Goal: Information Seeking & Learning: Learn about a topic

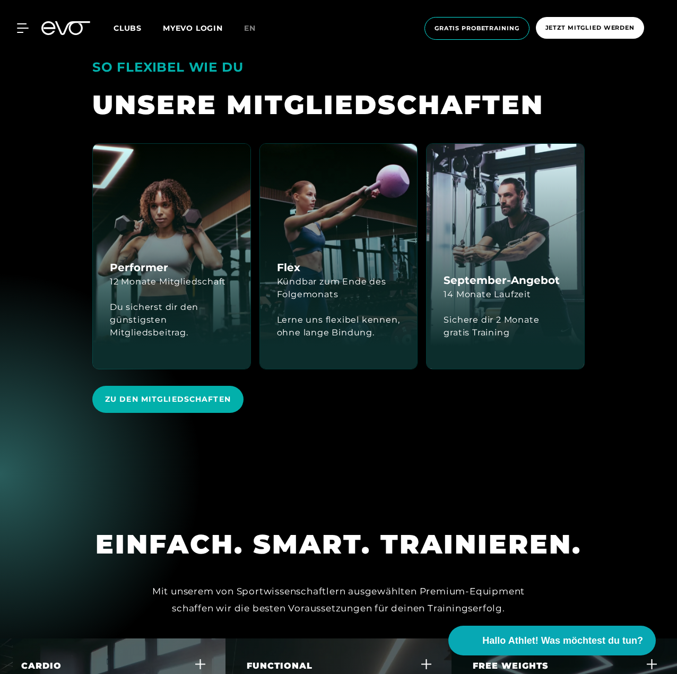
scroll to position [2653, 0]
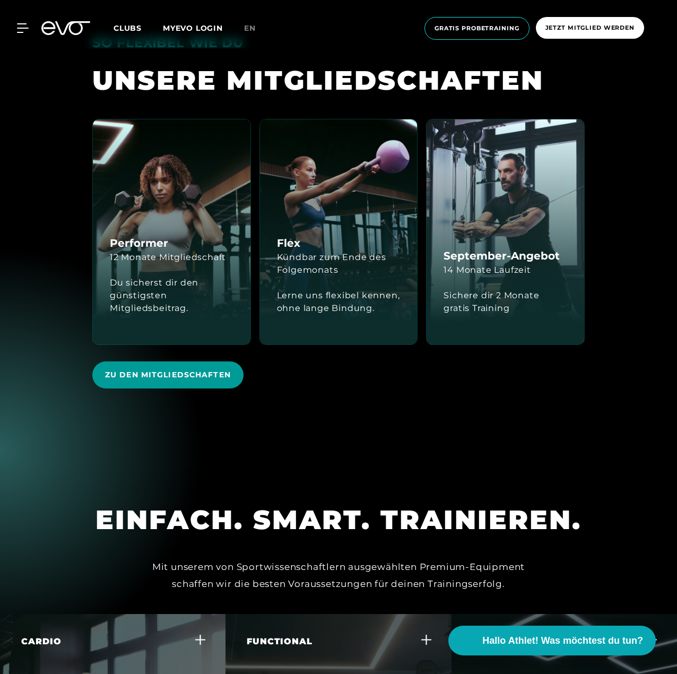
click at [179, 368] on span "Zu den Mitgliedschaften" at bounding box center [167, 374] width 151 height 27
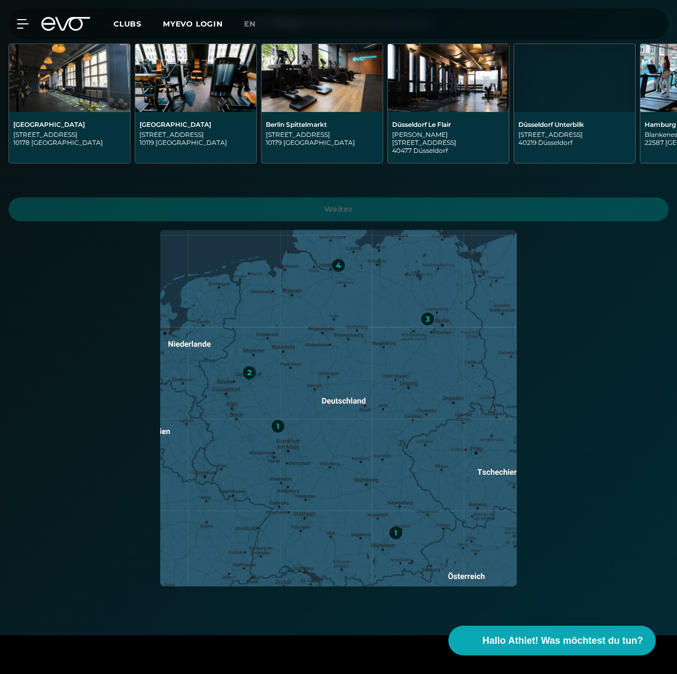
scroll to position [531, 0]
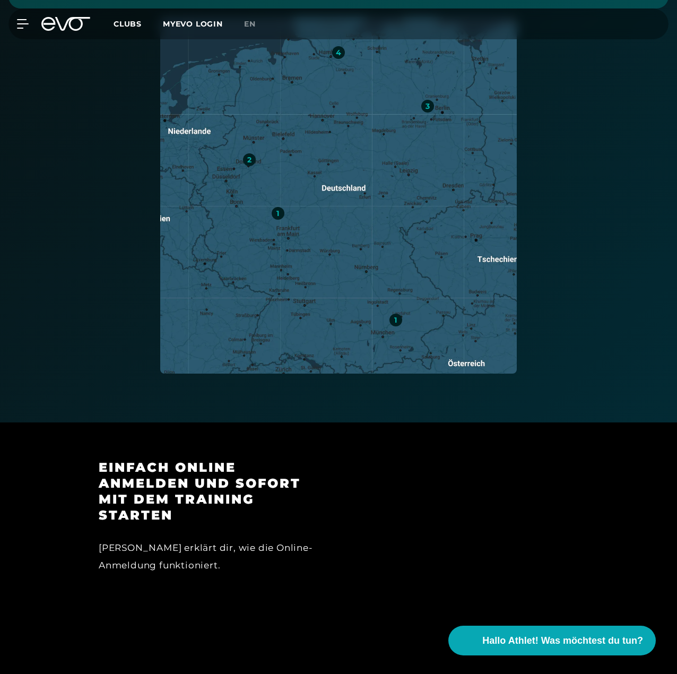
click at [395, 316] on div "1" at bounding box center [395, 319] width 3 height 7
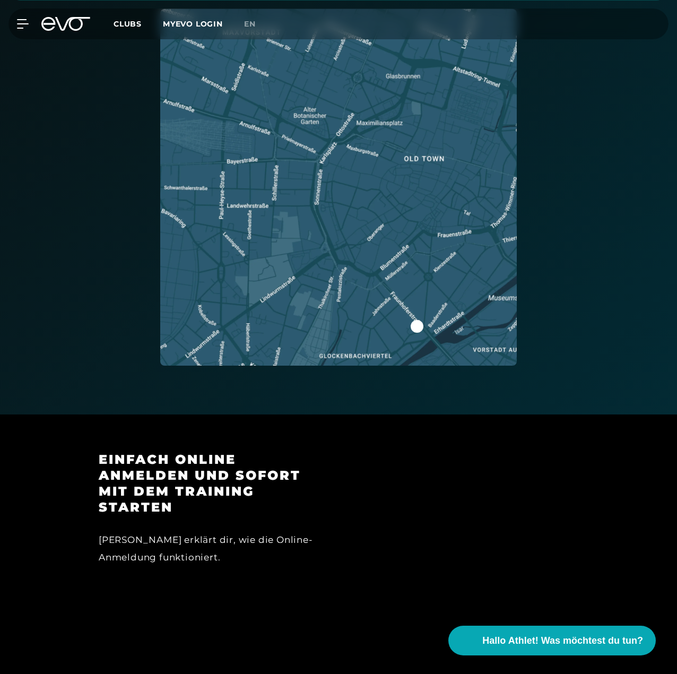
click at [415, 328] on div at bounding box center [417, 326] width 13 height 13
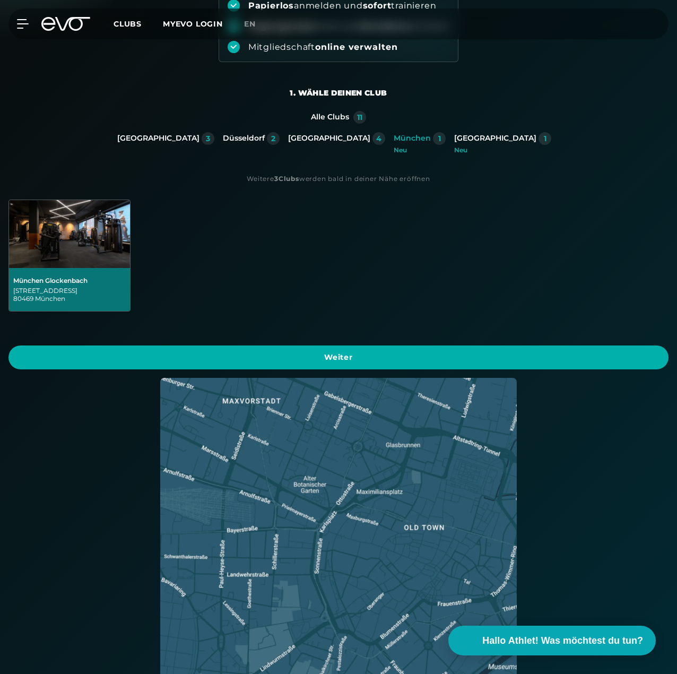
scroll to position [159, 0]
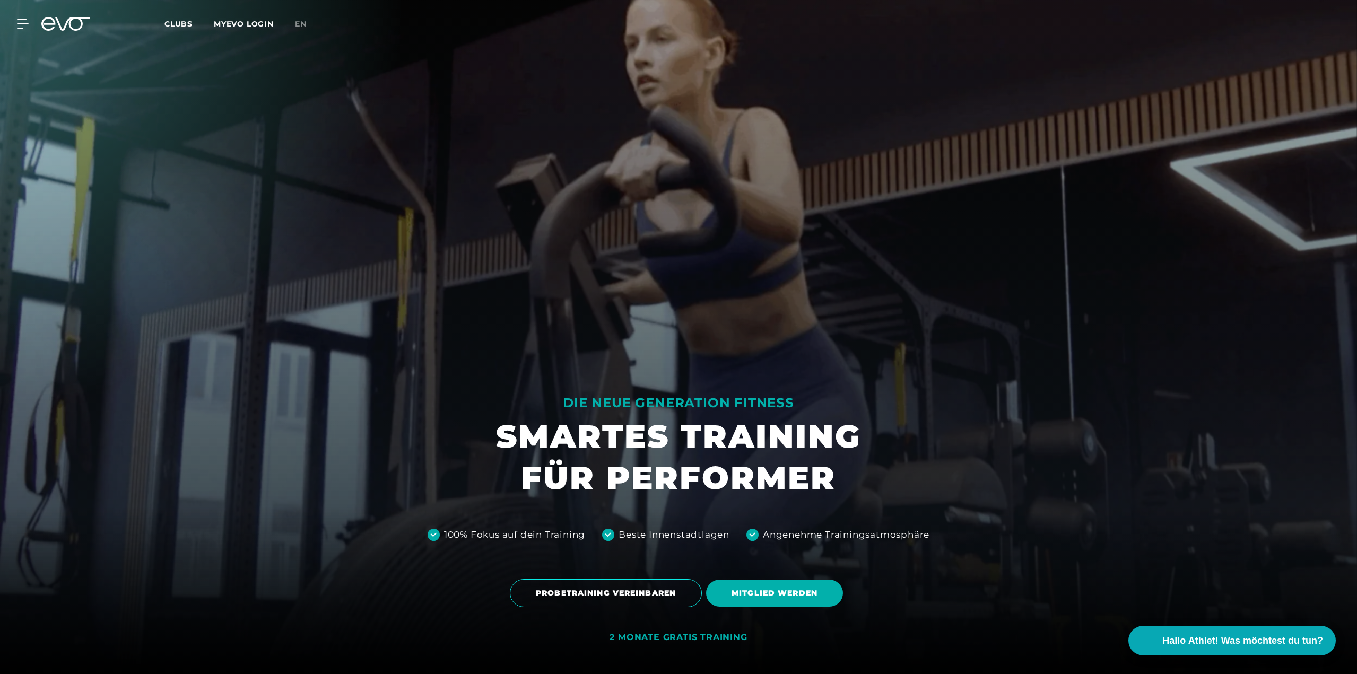
click at [187, 30] on div "Clubs MYEVO LOGIN" at bounding box center [230, 24] width 131 height 12
click at [185, 23] on span "Clubs" at bounding box center [179, 24] width 28 height 10
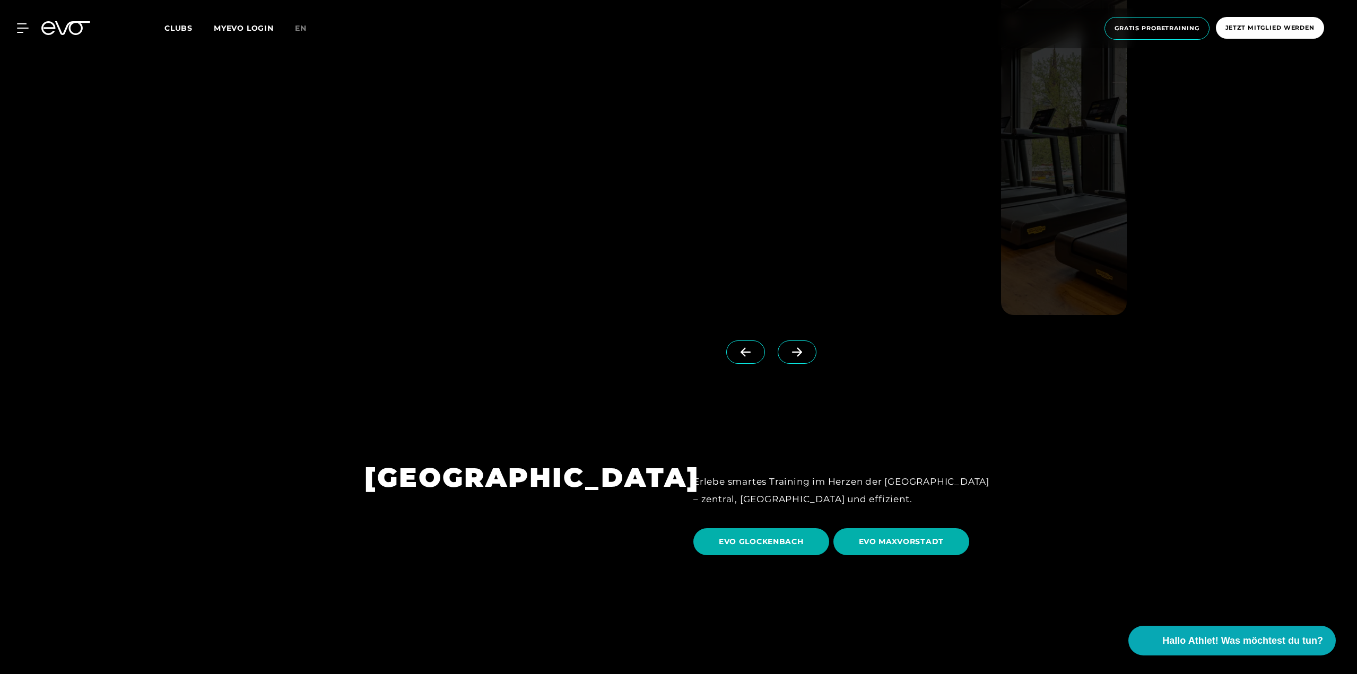
scroll to position [3343, 0]
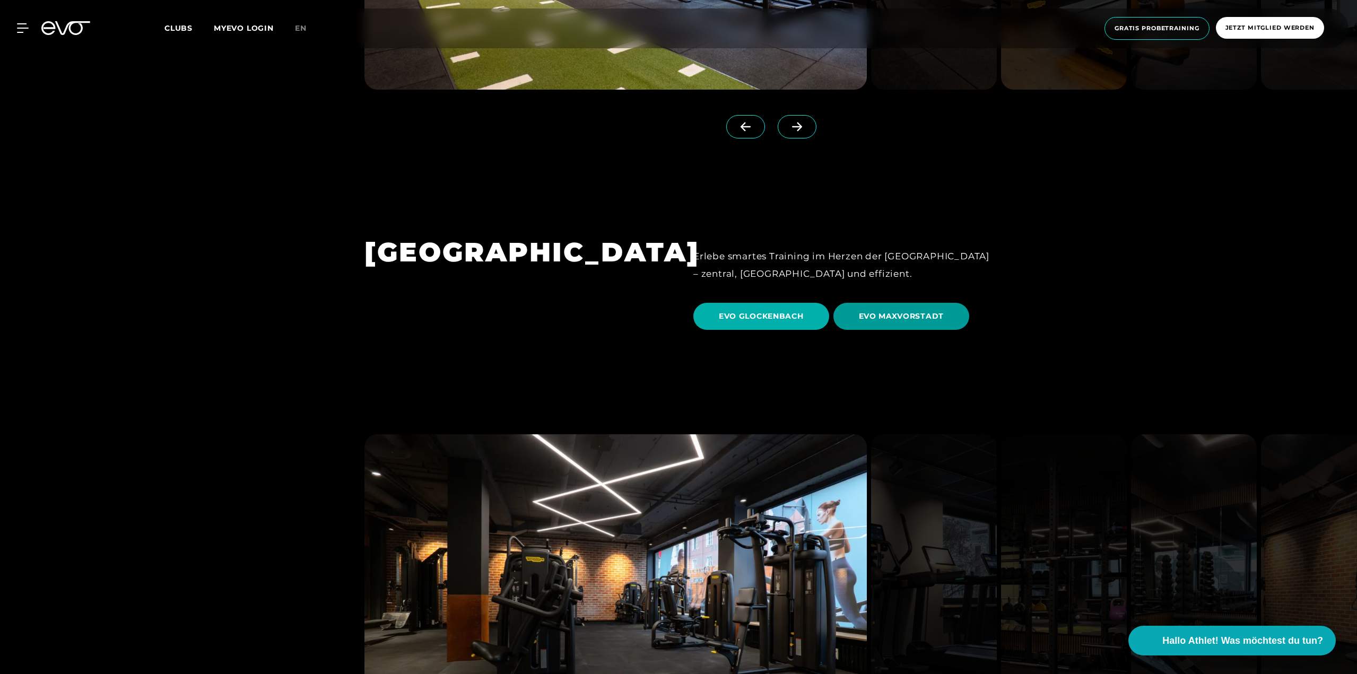
click at [901, 311] on span "EVO MAXVORSTADT" at bounding box center [901, 316] width 85 height 11
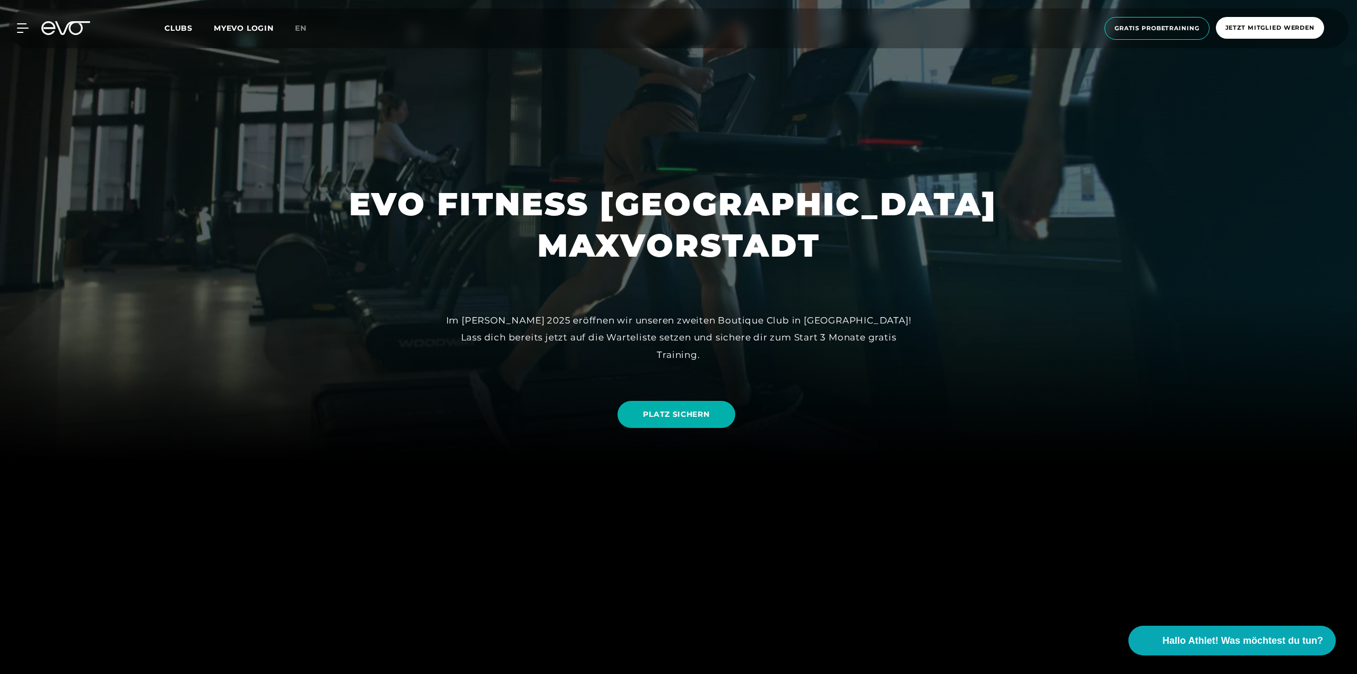
scroll to position [212, 0]
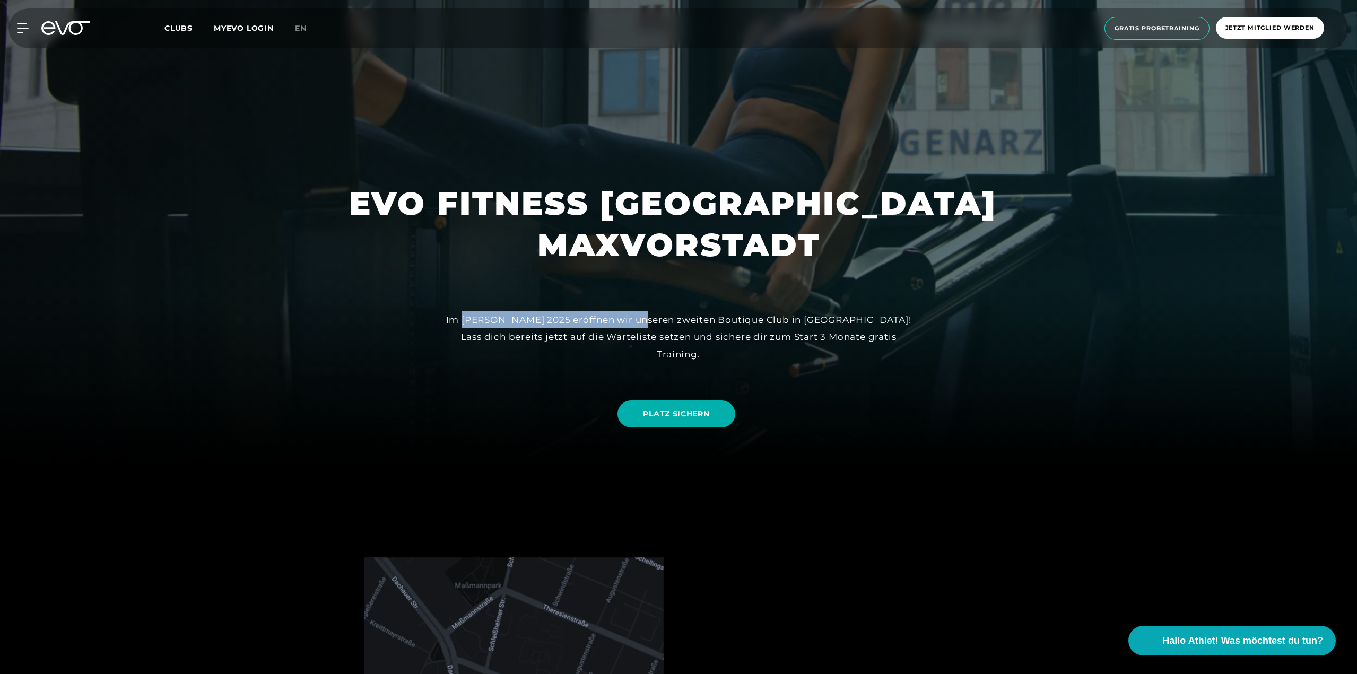
drag, startPoint x: 461, startPoint y: 333, endPoint x: 656, endPoint y: 332, distance: 194.8
click at [652, 332] on div "Im Herbst 2025 eröffnen wir unseren zweiten Boutique Club in München! Lass dich…" at bounding box center [679, 336] width 478 height 51
click at [712, 335] on div "Im Herbst 2025 eröffnen wir unseren zweiten Boutique Club in München! Lass dich…" at bounding box center [679, 336] width 478 height 51
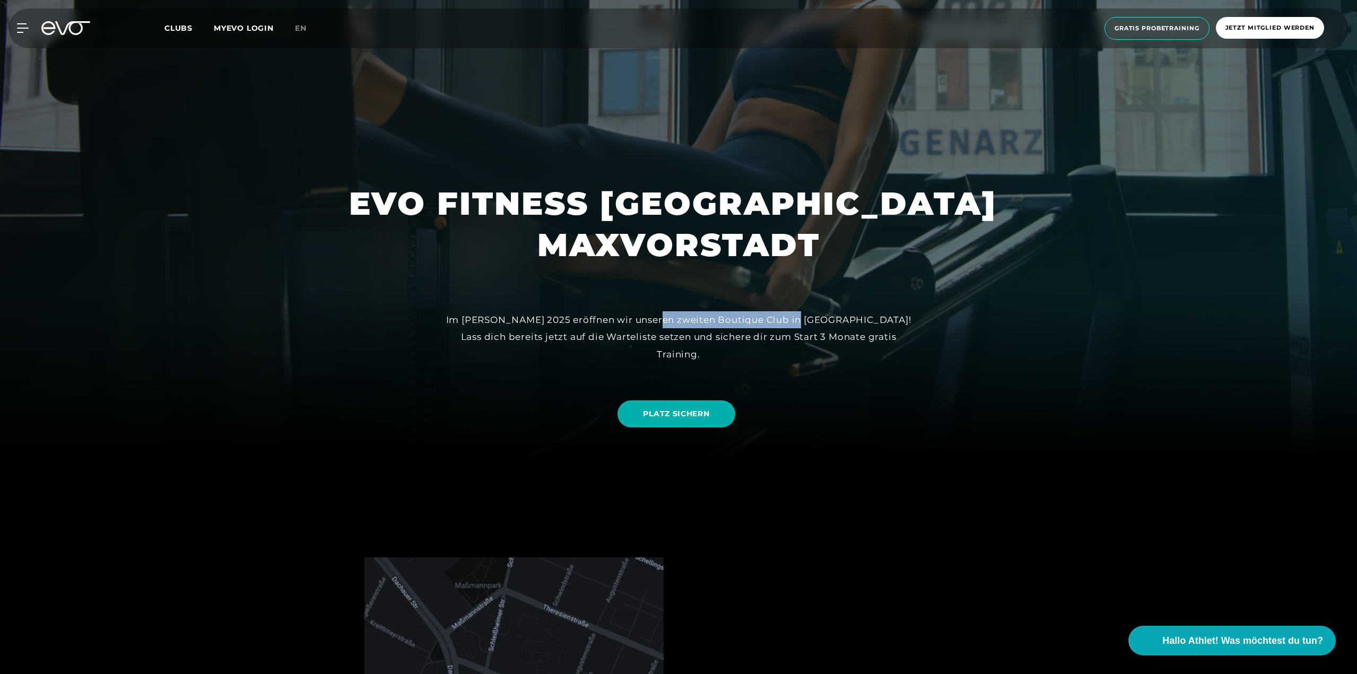
drag, startPoint x: 649, startPoint y: 338, endPoint x: 813, endPoint y: 342, distance: 164.0
click at [812, 341] on div "Im Herbst 2025 eröffnen wir unseren zweiten Boutique Club in München! Lass dich…" at bounding box center [679, 336] width 478 height 51
click at [683, 416] on span "PLATZ SICHERN" at bounding box center [676, 414] width 66 height 11
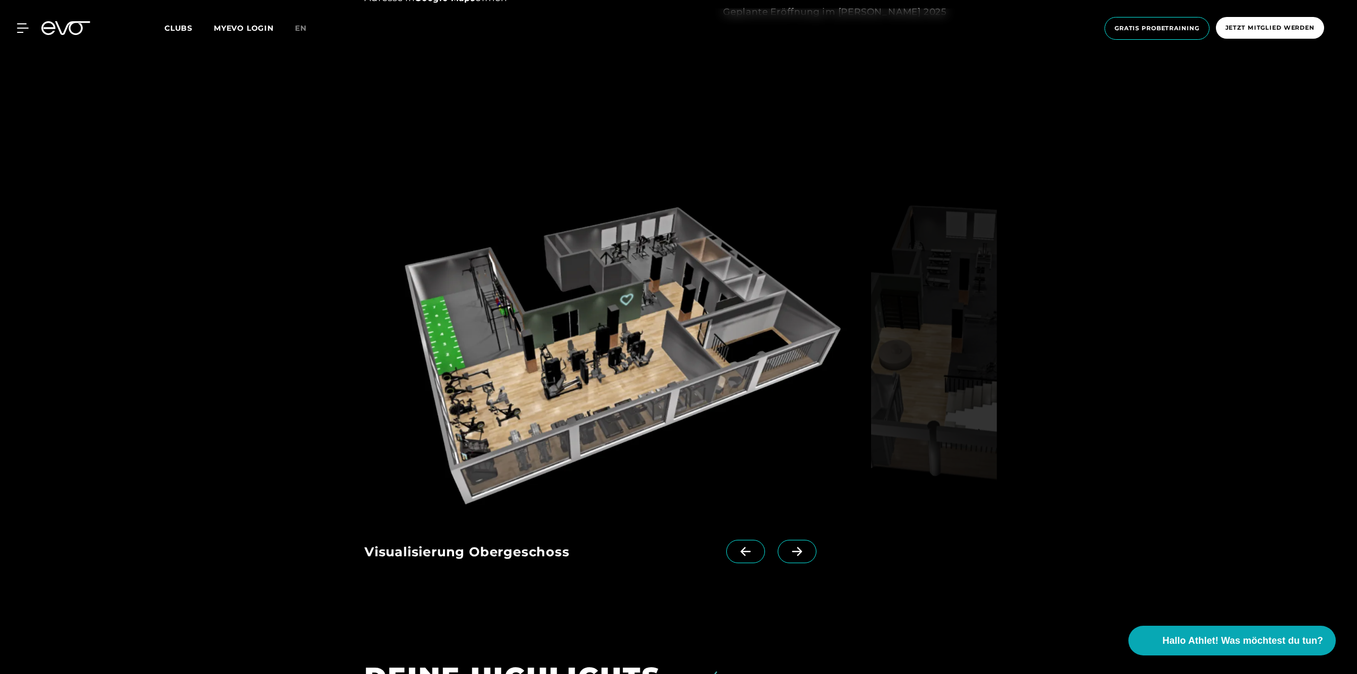
scroll to position [1274, 0]
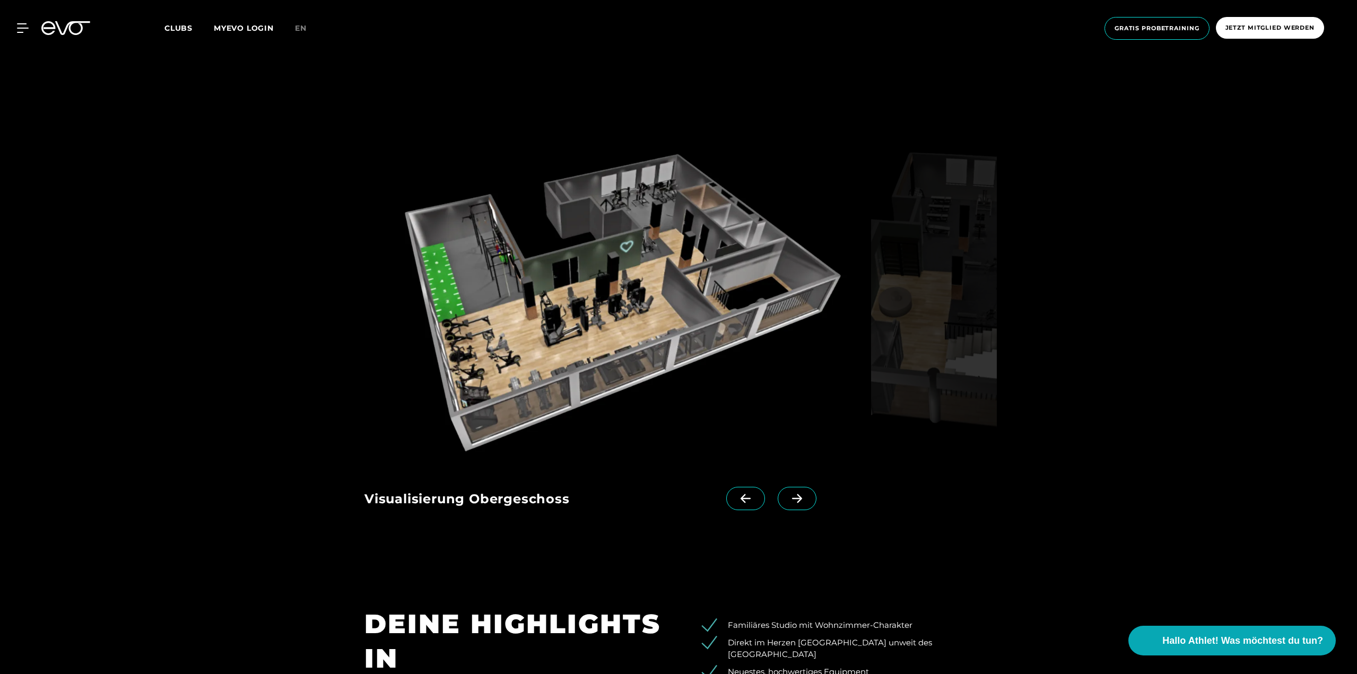
click at [788, 500] on icon at bounding box center [797, 499] width 19 height 10
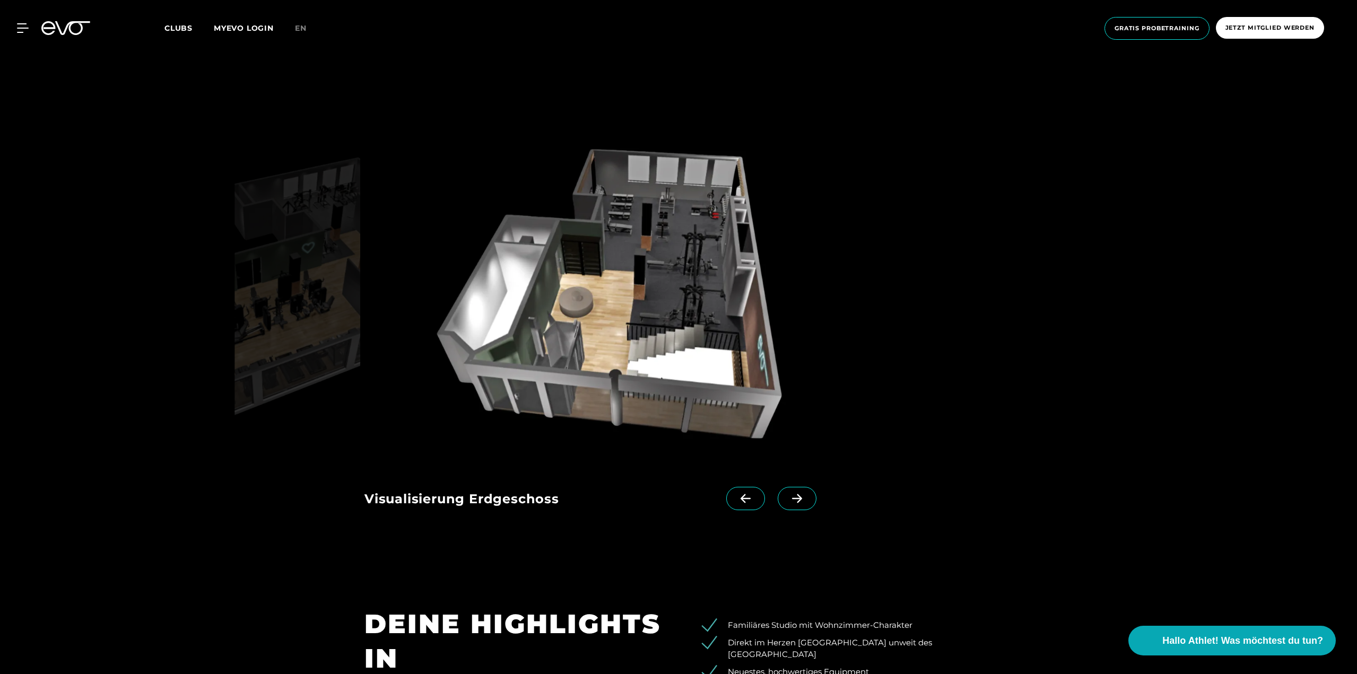
click at [759, 501] on div at bounding box center [765, 508] width 78 height 42
click at [778, 503] on span at bounding box center [797, 498] width 39 height 23
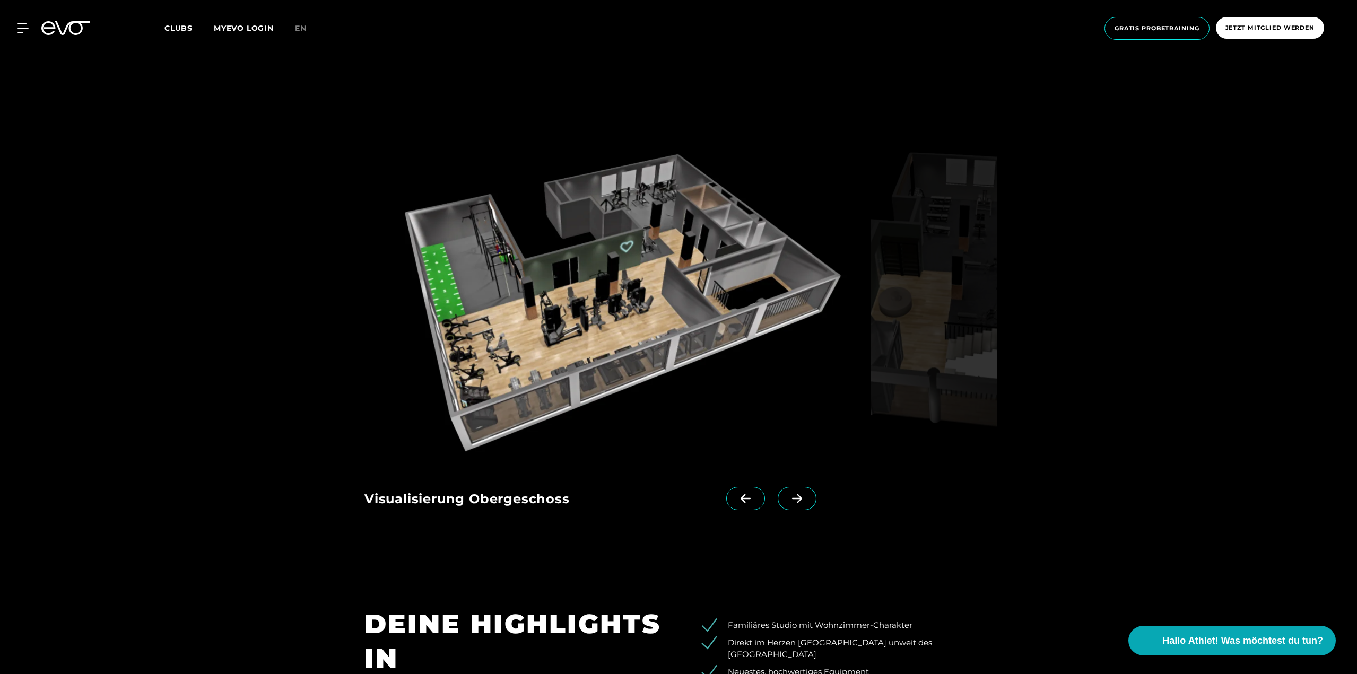
click at [778, 503] on span at bounding box center [797, 498] width 39 height 23
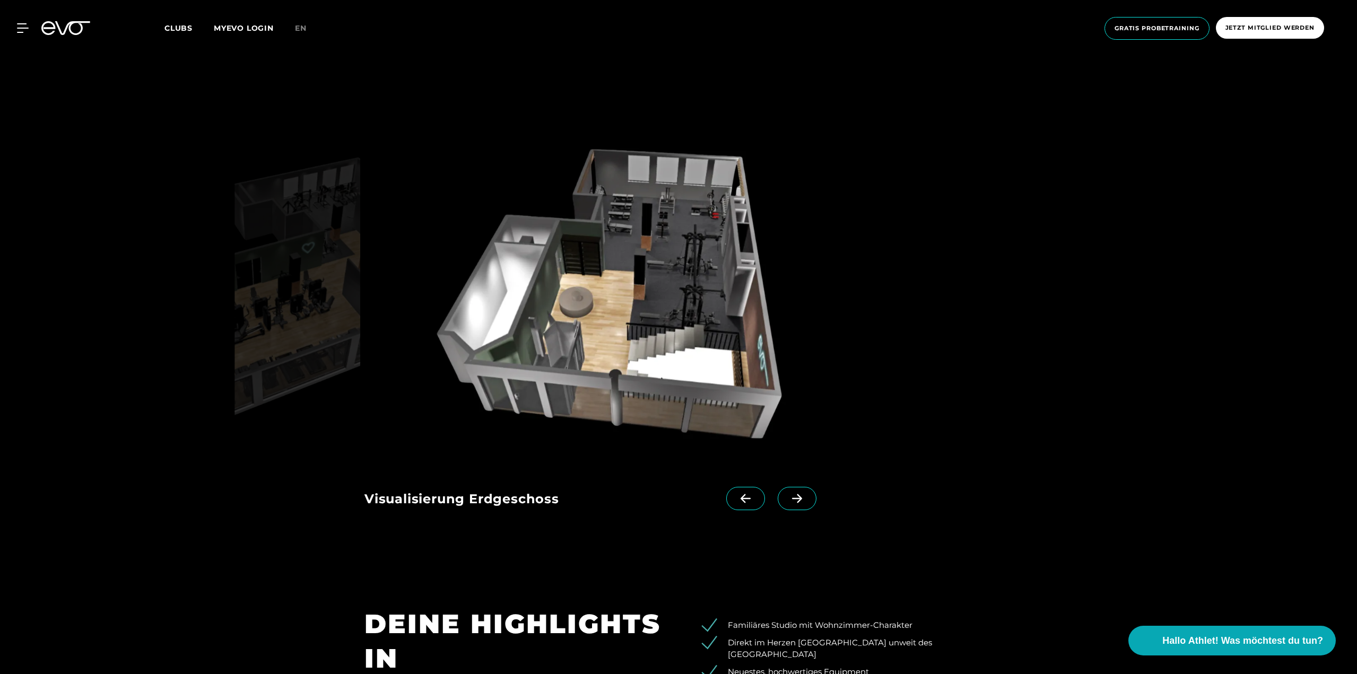
click at [737, 501] on icon at bounding box center [746, 499] width 19 height 10
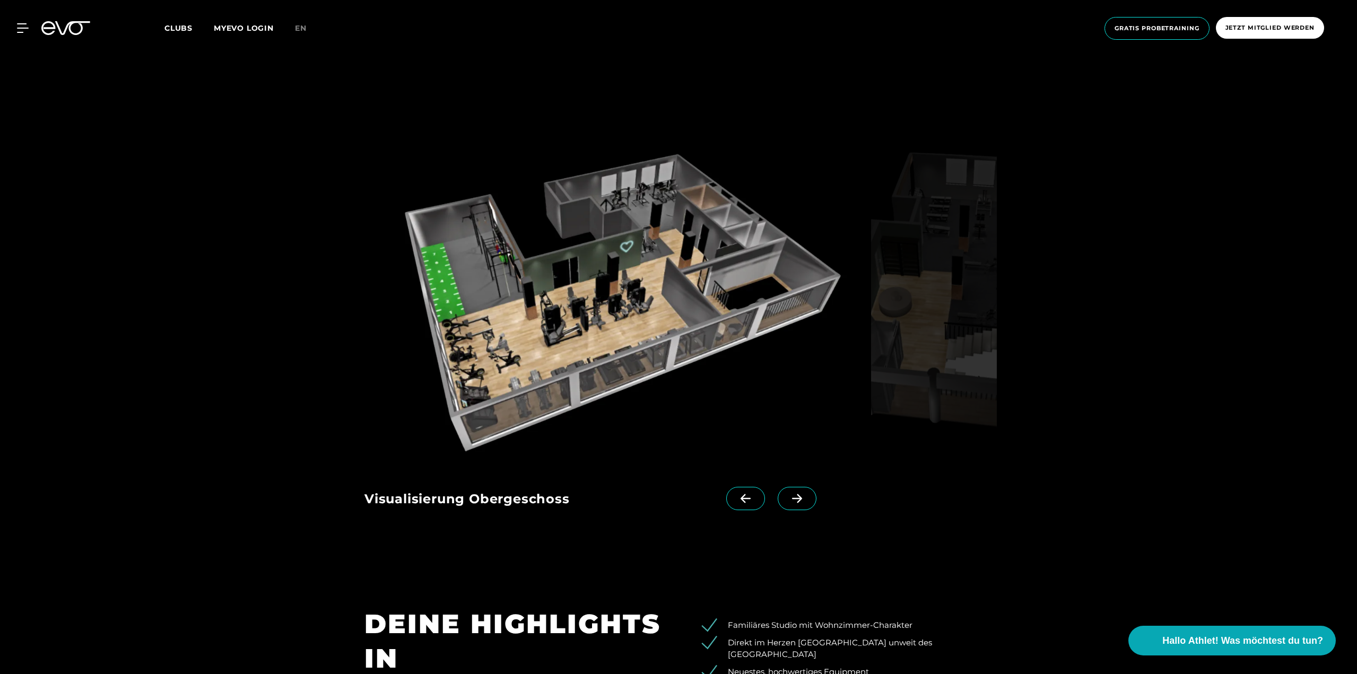
click at [778, 491] on span at bounding box center [797, 498] width 39 height 23
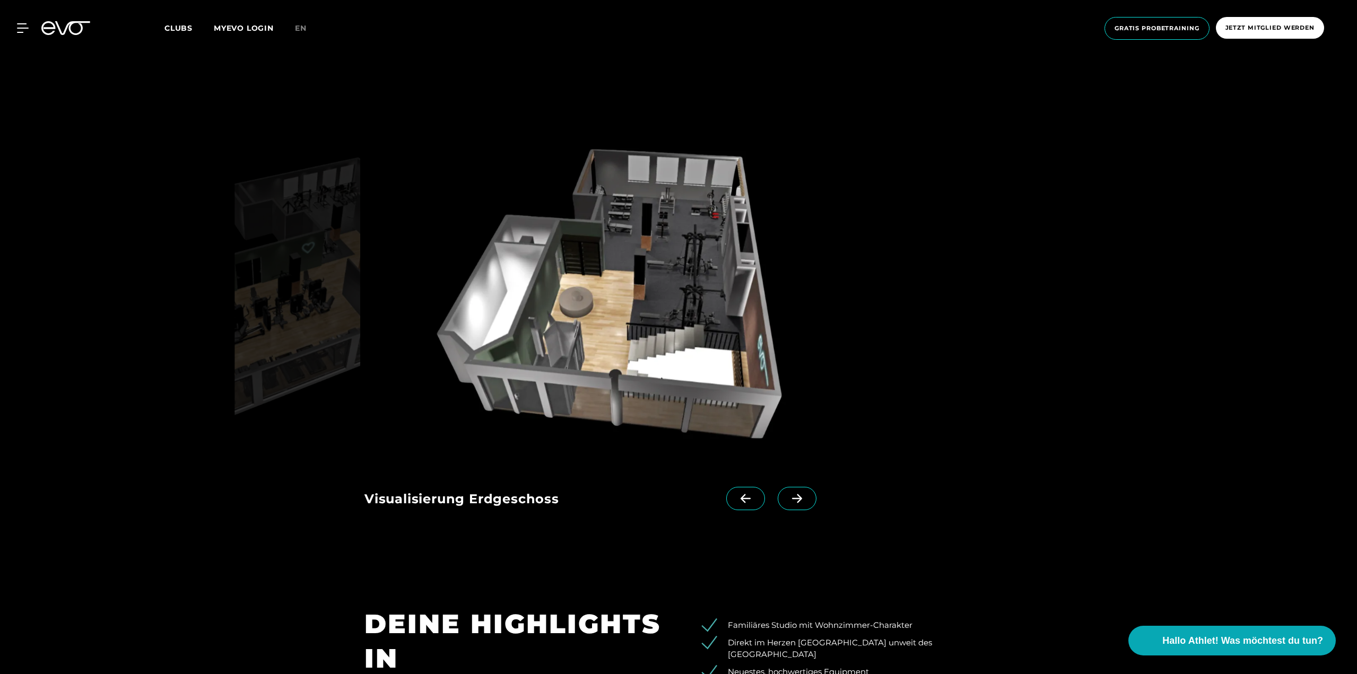
click at [733, 491] on span at bounding box center [745, 498] width 39 height 23
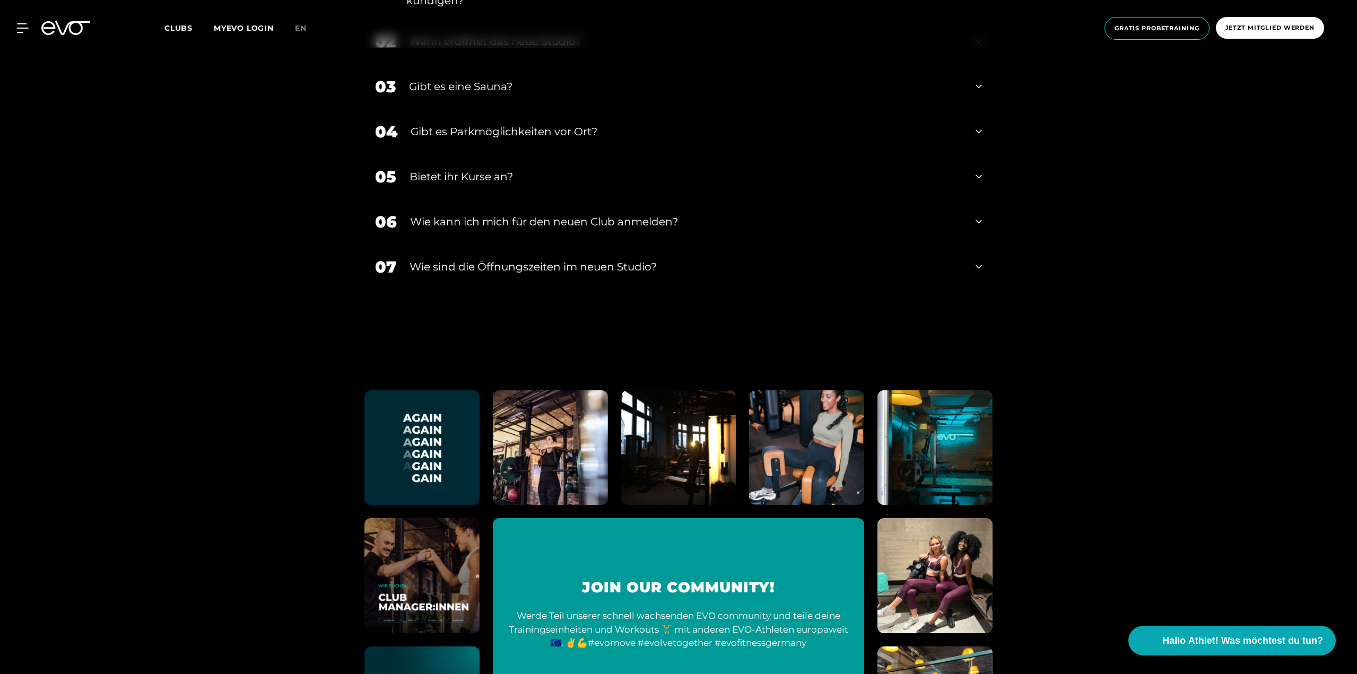
scroll to position [2759, 0]
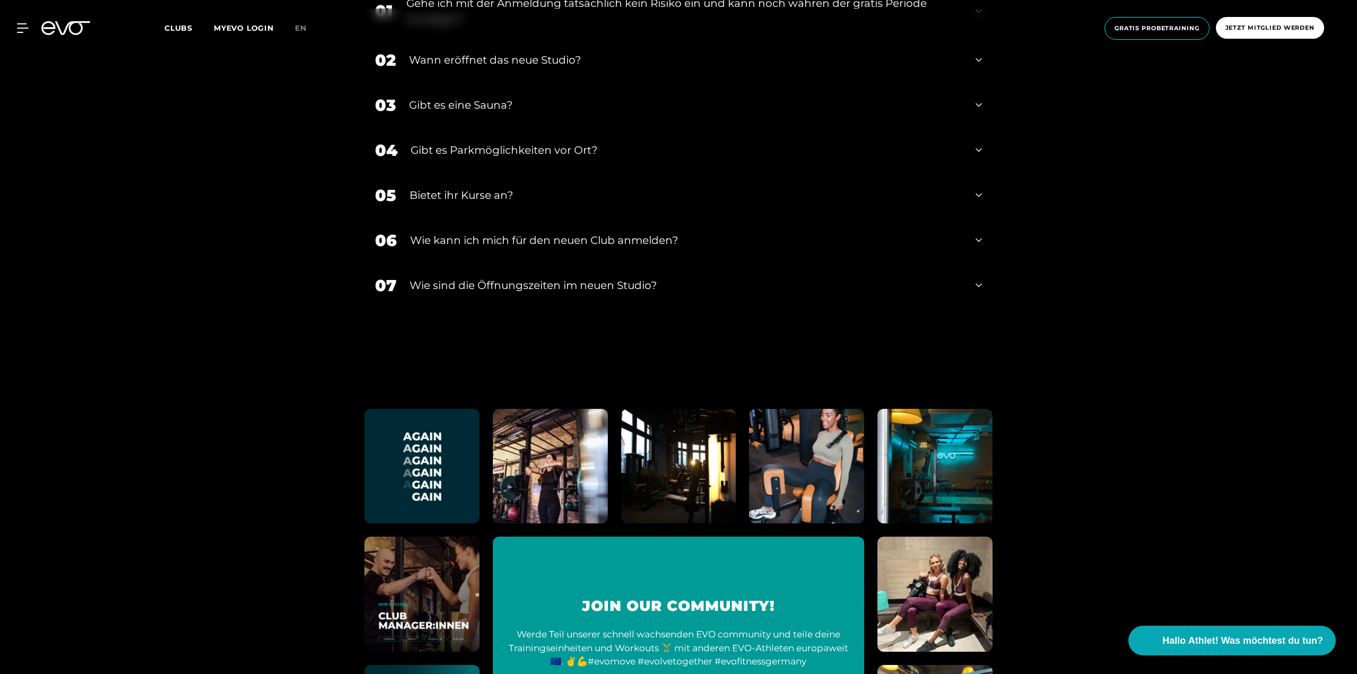
click at [550, 142] on div "Gibt es Parkmöglichkeiten vor Ort?" at bounding box center [687, 150] width 552 height 16
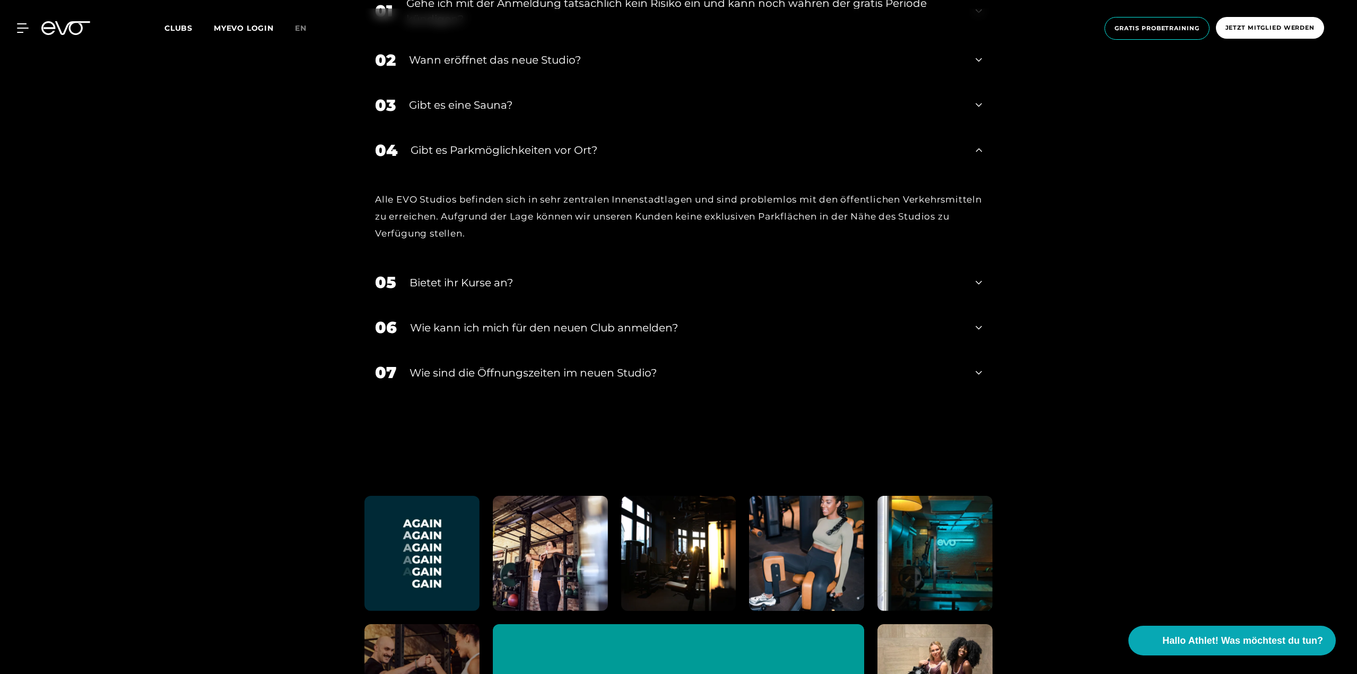
drag, startPoint x: 550, startPoint y: 101, endPoint x: 476, endPoint y: 111, distance: 74.5
click at [477, 142] on div "Gibt es Parkmöglichkeiten vor Ort?" at bounding box center [687, 150] width 552 height 16
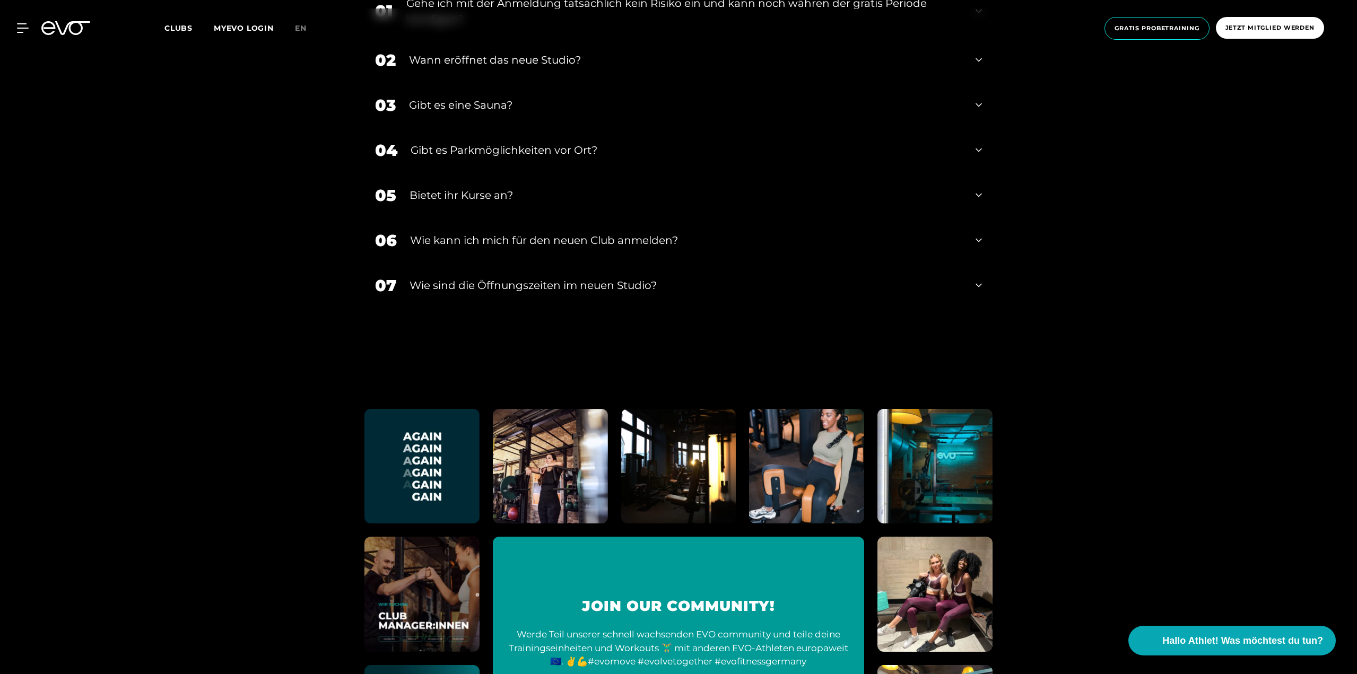
click at [490, 142] on div "Gibt es Parkmöglichkeiten vor Ort?" at bounding box center [687, 150] width 552 height 16
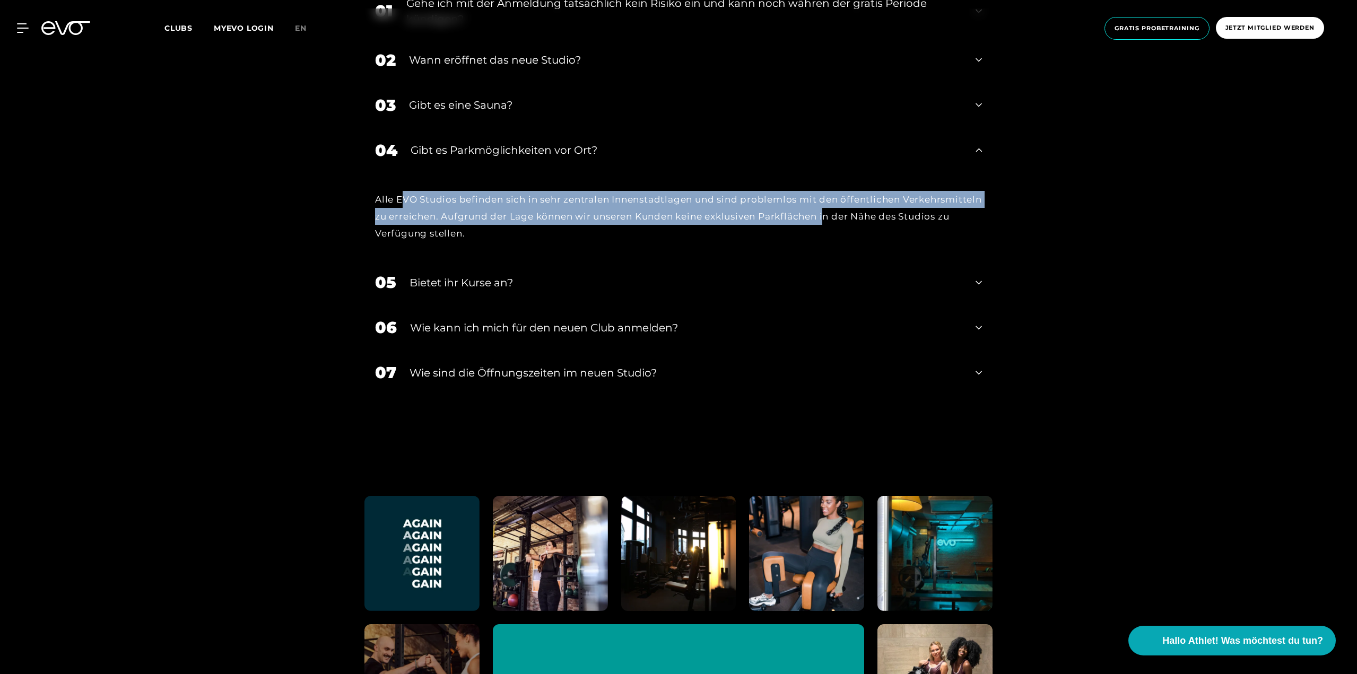
drag, startPoint x: 454, startPoint y: 155, endPoint x: 901, endPoint y: 181, distance: 448.1
click at [911, 191] on div "Alle EVO Studios befinden sich in sehr zentralen Innenstadtlagen und sind probl…" at bounding box center [678, 216] width 607 height 51
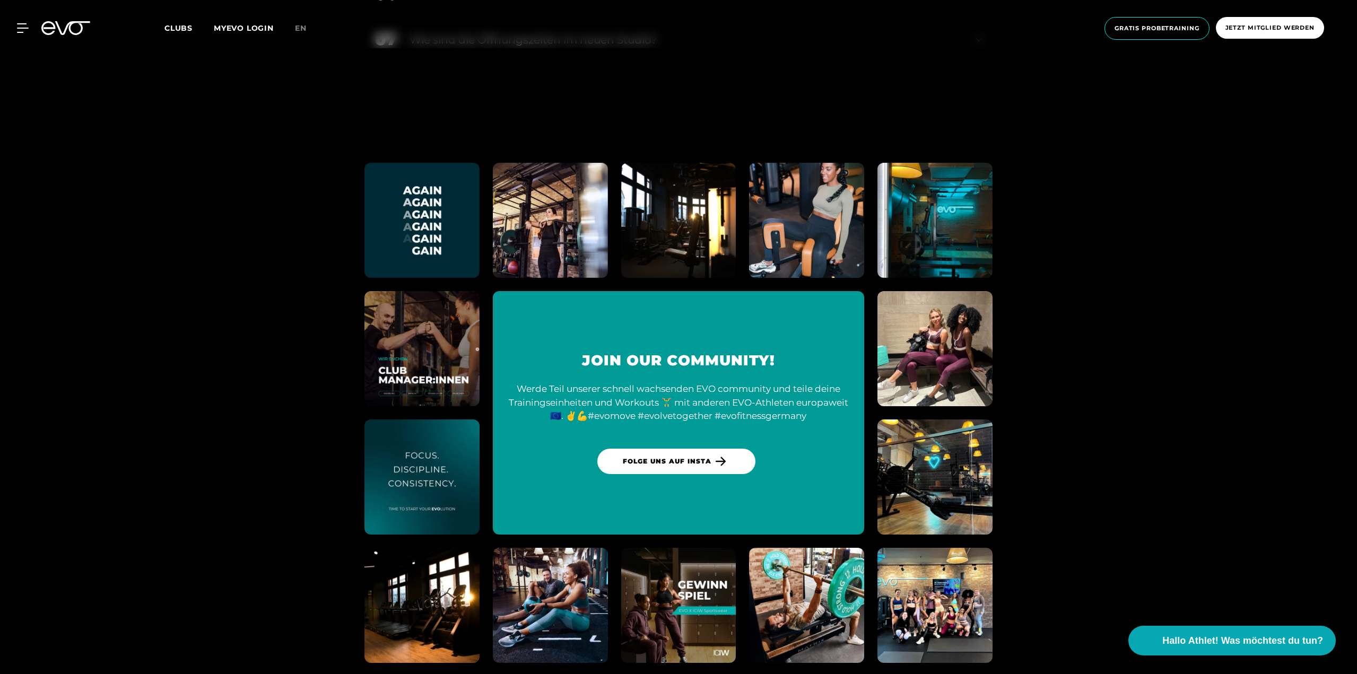
scroll to position [3184, 0]
